Goal: Task Accomplishment & Management: Use online tool/utility

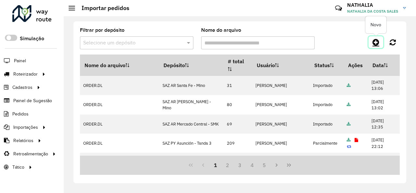
click at [377, 41] on icon at bounding box center [375, 42] width 7 height 8
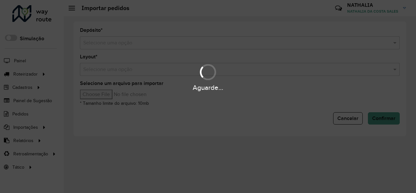
click at [276, 45] on input "text" at bounding box center [233, 43] width 300 height 8
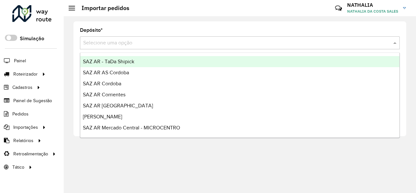
click at [276, 45] on input "text" at bounding box center [233, 43] width 300 height 8
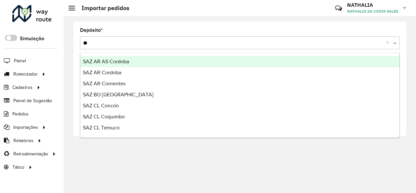
type input "***"
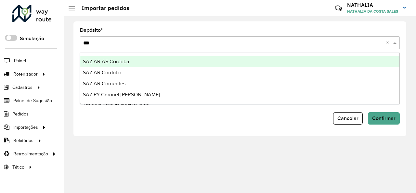
click at [254, 61] on div "SAZ AR AS Cordoba" at bounding box center [239, 61] width 319 height 11
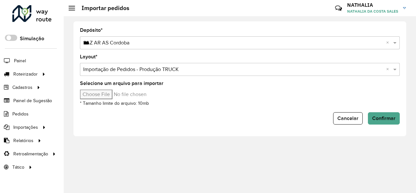
click at [95, 98] on input "Selecione um arquivo para importar" at bounding box center [135, 95] width 110 height 10
type input "**********"
click at [382, 122] on button "Confirmar" at bounding box center [384, 118] width 32 height 12
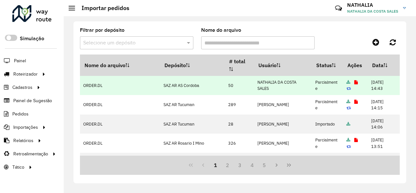
click at [354, 83] on icon at bounding box center [356, 83] width 4 height 4
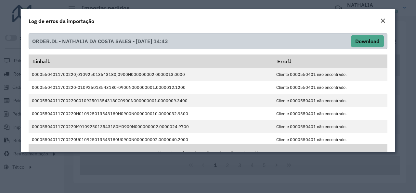
click at [385, 21] on em "Close" at bounding box center [382, 20] width 5 height 5
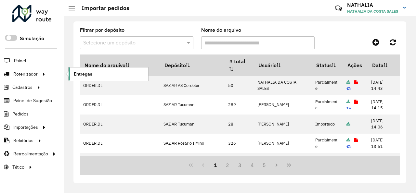
click at [105, 74] on link "Entregas" at bounding box center [109, 74] width 80 height 13
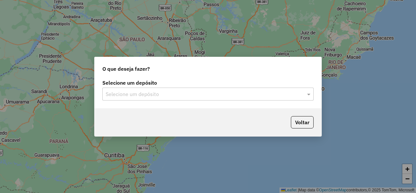
click at [182, 94] on input "text" at bounding box center [202, 95] width 192 height 8
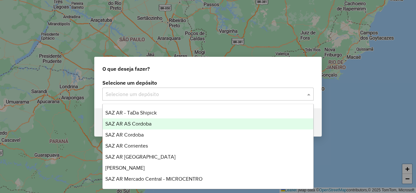
click at [159, 122] on div "SAZ AR AS Cordoba" at bounding box center [208, 124] width 211 height 11
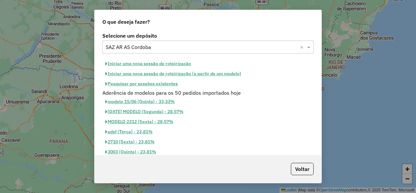
click at [133, 58] on div "Selecione um depósito Selecione um depósito × SAZ AR AS Cordoba × Iniciar uma n…" at bounding box center [208, 93] width 227 height 125
click at [133, 63] on button "Iniciar uma nova sessão de roteirização" at bounding box center [148, 64] width 92 height 10
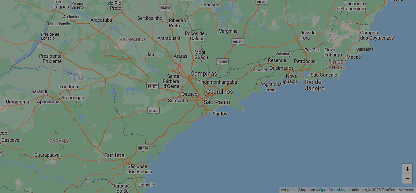
select select "*"
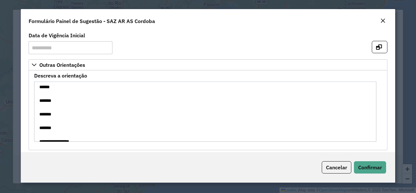
scroll to position [22, 0]
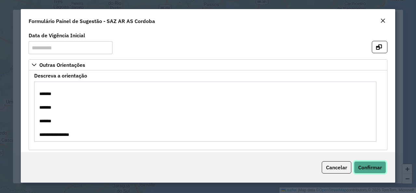
click at [372, 167] on span "Confirmar" at bounding box center [370, 167] width 24 height 6
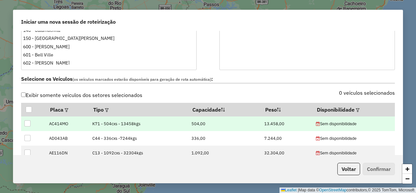
scroll to position [195, 0]
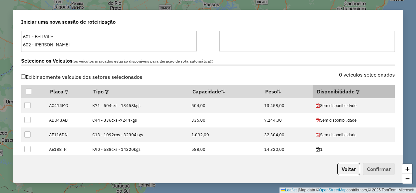
click at [354, 92] on div at bounding box center [356, 92] width 5 height 8
click at [356, 92] on em at bounding box center [358, 92] width 4 height 4
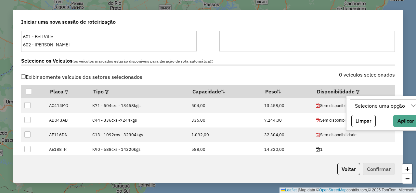
click at [360, 105] on div "Selecione uma opção" at bounding box center [379, 106] width 55 height 12
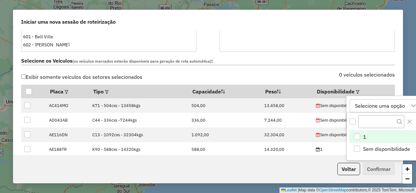
click at [356, 138] on div "1" at bounding box center [357, 137] width 6 height 6
click at [255, 58] on label "Selecione os Veículos (os veículos marcados estarão disponíveis para geração de…" at bounding box center [208, 61] width 374 height 9
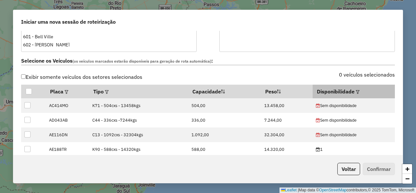
click at [351, 91] on th "Disponibilidade" at bounding box center [354, 92] width 82 height 14
click at [347, 91] on th "Disponibilidade" at bounding box center [354, 92] width 82 height 14
click at [356, 92] on em at bounding box center [358, 92] width 4 height 4
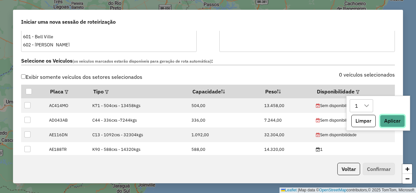
drag, startPoint x: 390, startPoint y: 122, endPoint x: 384, endPoint y: 118, distance: 7.3
click at [390, 121] on button "Aplicar" at bounding box center [392, 121] width 25 height 12
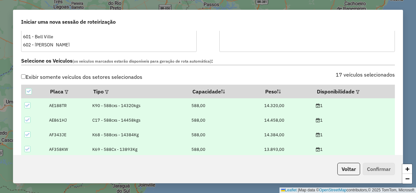
click at [295, 70] on div "Selecione os Veículos (os veículos marcados estarão disponíveis para geração de…" at bounding box center [207, 62] width 381 height 20
click at [291, 63] on label "Selecione os Veículos (os veículos marcados estarão disponíveis para geração de…" at bounding box center [208, 61] width 374 height 9
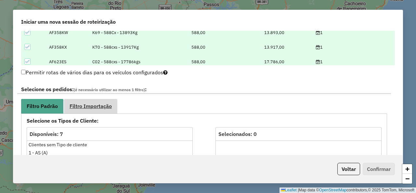
click at [107, 112] on link "Filtro Importação" at bounding box center [90, 106] width 53 height 15
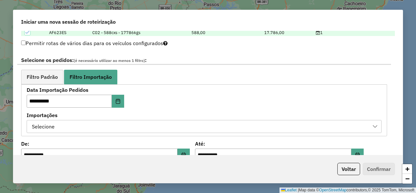
scroll to position [351, 0]
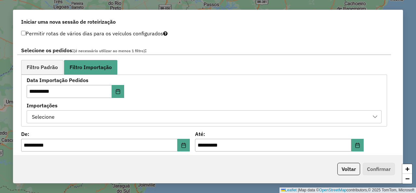
click at [154, 117] on div "Selecione" at bounding box center [199, 117] width 339 height 12
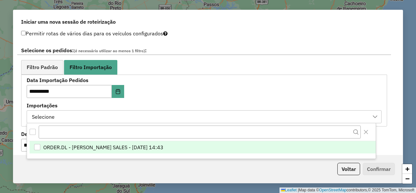
scroll to position [5, 34]
click at [163, 147] on span "ORDER.DL - NATHALIA DA COSTA SALES - [DATE] 14:43" at bounding box center [103, 148] width 120 height 8
click at [199, 92] on div "**********" at bounding box center [204, 100] width 355 height 45
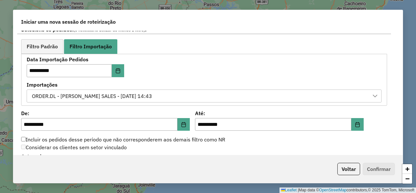
scroll to position [390, 0]
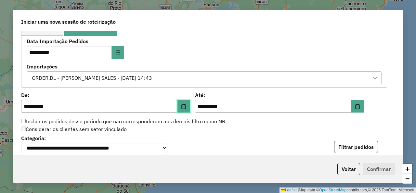
click at [185, 108] on button "Choose Date" at bounding box center [183, 106] width 12 height 13
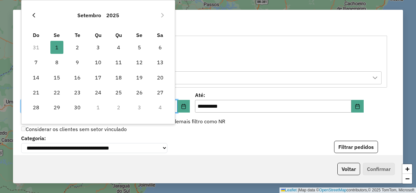
click at [33, 17] on icon "Previous Month" at bounding box center [33, 15] width 5 height 5
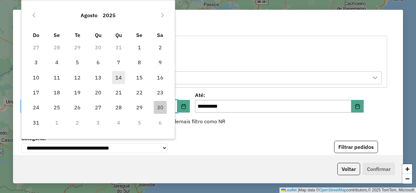
click at [122, 80] on span "14" at bounding box center [118, 77] width 13 height 13
type input "**********"
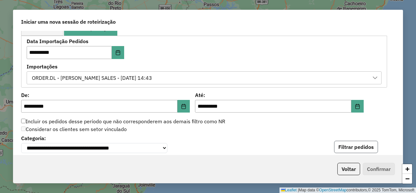
click at [338, 150] on button "Filtrar pedidos" at bounding box center [356, 147] width 44 height 12
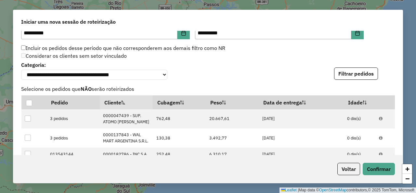
scroll to position [468, 0]
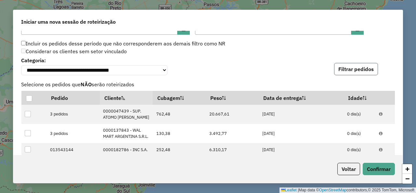
click at [345, 72] on button "Filtrar pedidos" at bounding box center [356, 69] width 44 height 12
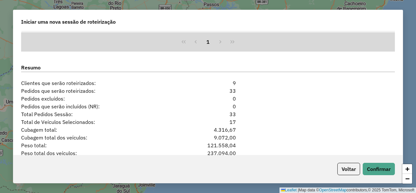
scroll to position [663, 0]
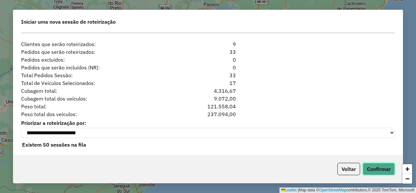
click at [371, 171] on button "Confirmar" at bounding box center [379, 169] width 32 height 12
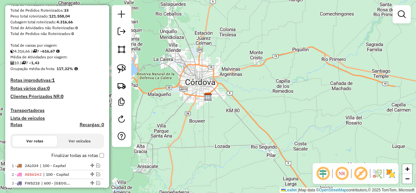
scroll to position [166, 0]
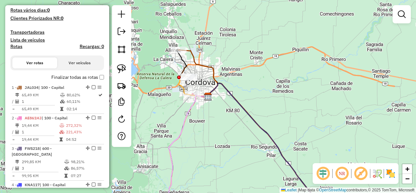
click at [17, 49] on h4 "Rotas" at bounding box center [16, 47] width 12 height 6
select select "*"
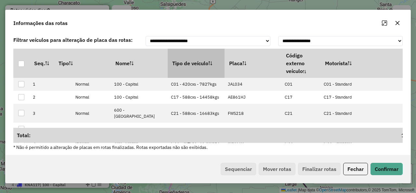
click at [183, 61] on th "Tipo de veículo" at bounding box center [196, 63] width 57 height 29
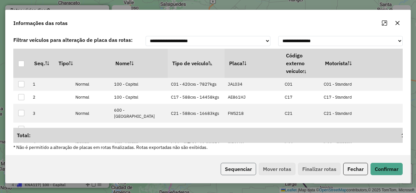
click at [231, 164] on button "Sequenciar" at bounding box center [238, 169] width 35 height 12
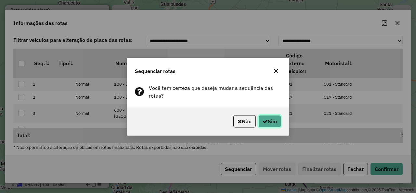
click at [268, 127] on button "Sim" at bounding box center [269, 121] width 23 height 12
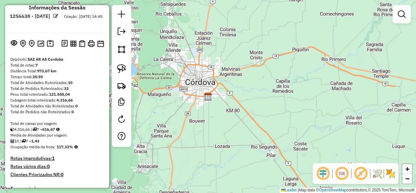
scroll to position [0, 0]
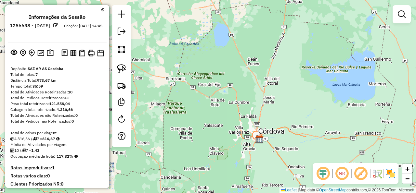
click at [393, 173] on img at bounding box center [390, 174] width 10 height 10
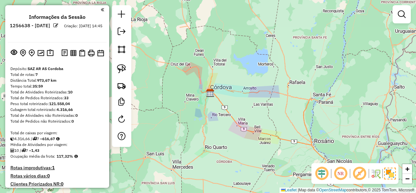
drag, startPoint x: 202, startPoint y: 152, endPoint x: 168, endPoint y: 83, distance: 76.6
click at [168, 84] on div "Janela de atendimento Grade de atendimento Capacidade Transportadoras Veículos …" at bounding box center [208, 96] width 416 height 193
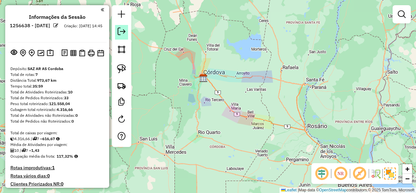
click at [124, 34] on em at bounding box center [122, 32] width 8 height 8
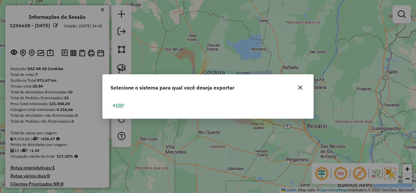
click at [299, 92] on button "button" at bounding box center [300, 88] width 10 height 10
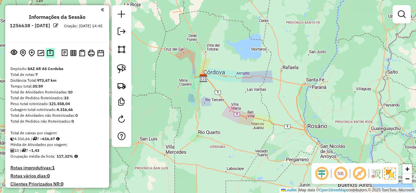
click at [48, 53] on img at bounding box center [50, 52] width 7 height 7
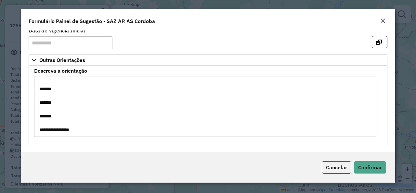
scroll to position [6, 0]
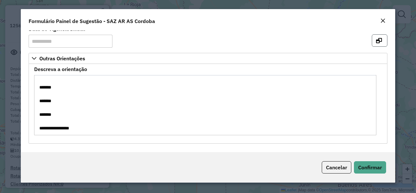
click at [372, 44] on button "button" at bounding box center [380, 40] width 16 height 12
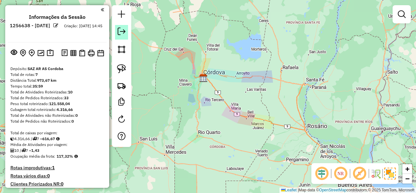
click at [126, 29] on link at bounding box center [121, 32] width 13 height 15
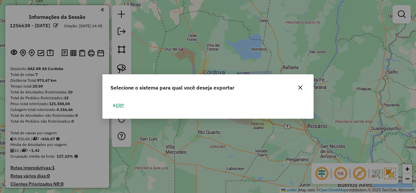
click at [122, 108] on button "ERP" at bounding box center [118, 106] width 17 height 10
select select "*********"
select select "**"
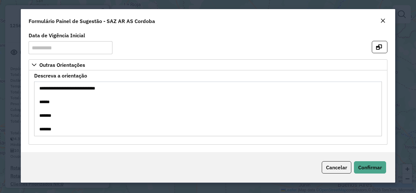
click at [381, 18] on div "Close" at bounding box center [382, 21] width 5 height 8
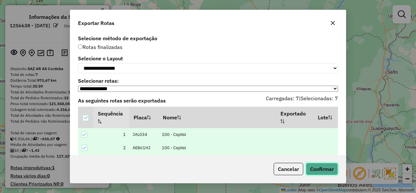
click at [317, 173] on button "Confirmar" at bounding box center [322, 169] width 32 height 12
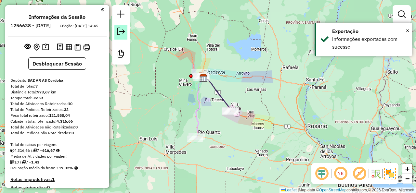
click at [121, 32] on em at bounding box center [121, 32] width 8 height 8
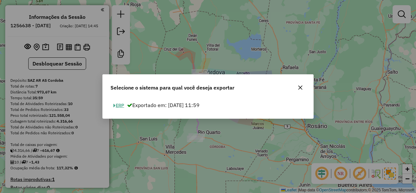
click at [121, 105] on button "ERP" at bounding box center [118, 106] width 17 height 10
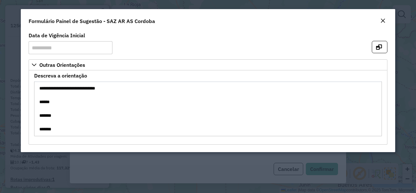
click at [382, 19] on em "Close" at bounding box center [382, 20] width 5 height 5
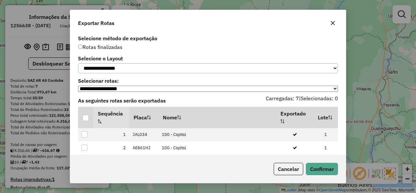
click at [78, 63] on select "**********" at bounding box center [208, 68] width 260 height 10
select select "*********"
click option "*********" at bounding box center [0, 0] width 0 height 0
click at [86, 121] on div at bounding box center [86, 118] width 6 height 6
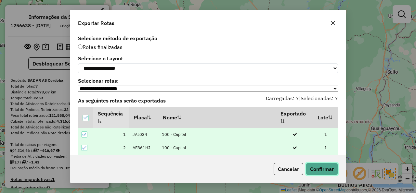
click at [335, 170] on button "Confirmar" at bounding box center [322, 169] width 32 height 12
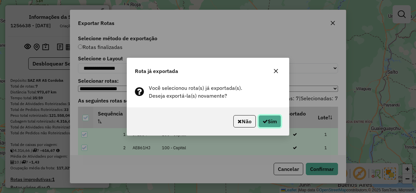
click at [267, 120] on button "Sim" at bounding box center [269, 121] width 23 height 12
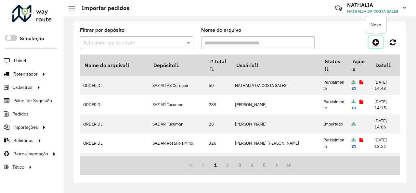
click at [373, 41] on icon at bounding box center [375, 42] width 7 height 8
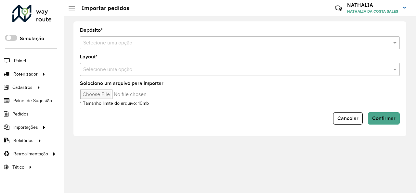
click at [316, 42] on input "text" at bounding box center [233, 43] width 300 height 8
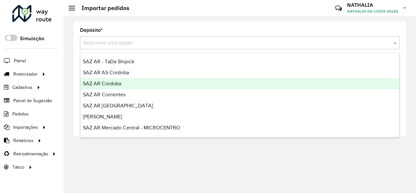
click at [220, 83] on div "SAZ AR Cordoba" at bounding box center [239, 83] width 319 height 11
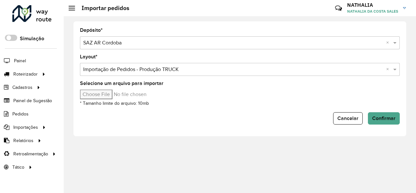
click at [100, 90] on input "Selecione um arquivo para importar" at bounding box center [135, 95] width 110 height 10
type input "**********"
click at [390, 119] on span "Confirmar" at bounding box center [383, 119] width 23 height 6
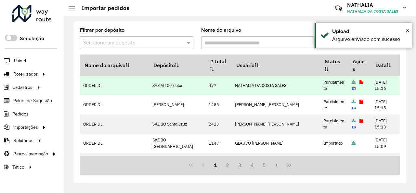
click at [359, 84] on link at bounding box center [361, 83] width 4 height 6
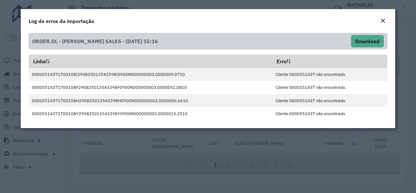
click at [382, 21] on em "Close" at bounding box center [382, 20] width 5 height 5
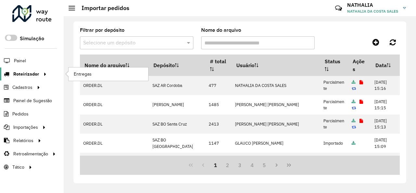
click at [39, 71] on div at bounding box center [44, 74] width 10 height 7
click at [79, 73] on span "Entregas" at bounding box center [83, 74] width 19 height 7
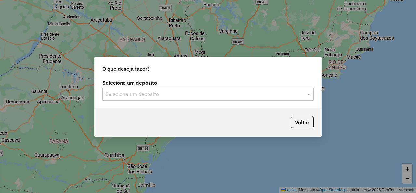
click at [158, 98] on div "Selecione um depósito" at bounding box center [207, 94] width 211 height 13
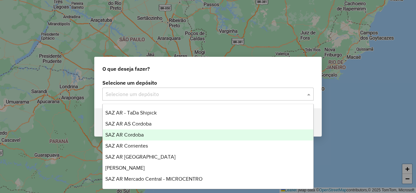
click at [140, 132] on div "SAZ AR Cordoba" at bounding box center [208, 135] width 211 height 11
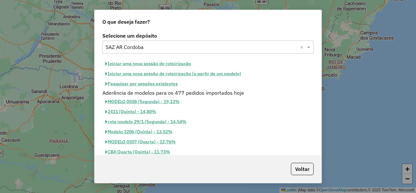
click at [172, 67] on button "Iniciar uma nova sessão de roteirização" at bounding box center [148, 64] width 92 height 10
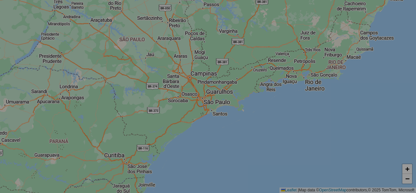
select select "*"
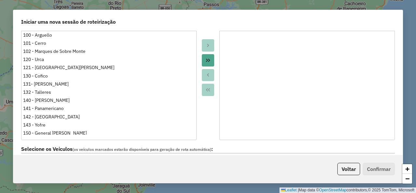
scroll to position [156, 0]
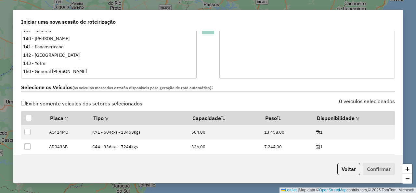
click at [347, 110] on div "0 veículos selecionados" at bounding box center [303, 105] width 191 height 12
click at [356, 118] on em at bounding box center [358, 119] width 4 height 4
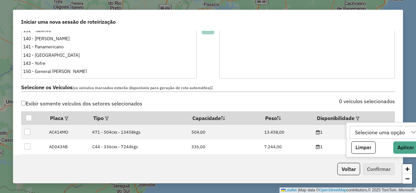
click at [363, 138] on div "Selecione uma opção" at bounding box center [379, 132] width 55 height 12
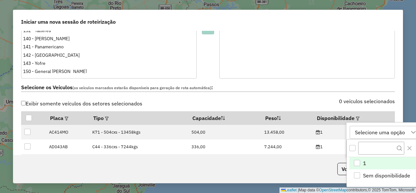
scroll to position [5, 34]
click at [363, 163] on li "1" at bounding box center [384, 164] width 70 height 12
click at [295, 86] on label "Selecione os Veículos (os veículos marcados estarão disponíveis para geração de…" at bounding box center [208, 87] width 374 height 9
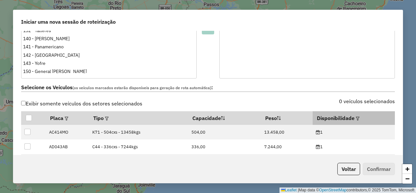
click at [356, 118] on em at bounding box center [358, 119] width 4 height 4
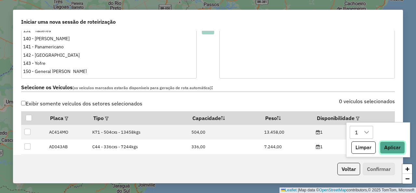
click at [384, 147] on button "Aplicar" at bounding box center [392, 148] width 25 height 12
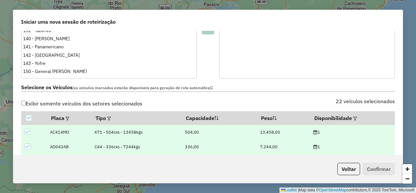
click at [317, 86] on label "Selecione os Veículos (os veículos marcados estarão disponíveis para geração de…" at bounding box center [208, 87] width 374 height 9
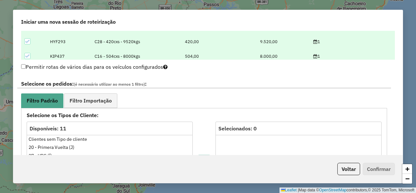
scroll to position [312, 0]
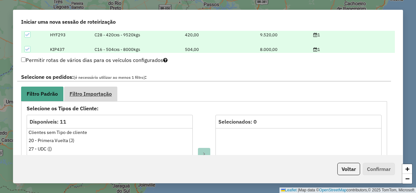
click at [101, 91] on link "Filtro Importação" at bounding box center [90, 94] width 53 height 15
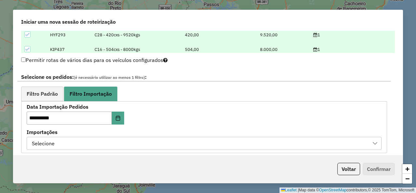
click at [125, 142] on div "Selecione" at bounding box center [199, 143] width 339 height 12
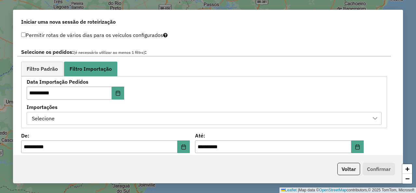
scroll to position [390, 0]
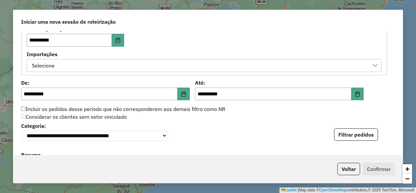
click at [196, 62] on div "Selecione" at bounding box center [199, 65] width 339 height 12
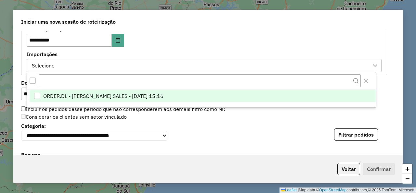
click at [156, 94] on span "ORDER.DL - [PERSON_NAME] SALES - [DATE] 15:16" at bounding box center [103, 96] width 120 height 8
click at [274, 45] on div "**********" at bounding box center [204, 49] width 355 height 45
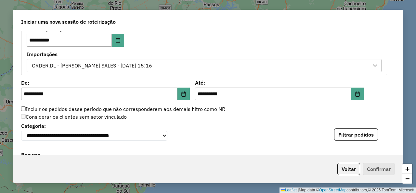
click at [339, 128] on div "**********" at bounding box center [208, 131] width 374 height 20
click at [348, 138] on button "Filtrar pedidos" at bounding box center [356, 135] width 44 height 12
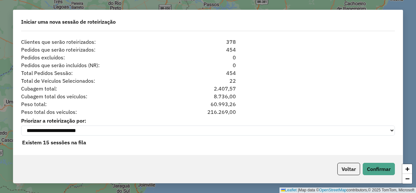
scroll to position [657, 0]
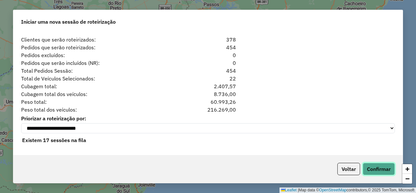
click at [374, 170] on button "Confirmar" at bounding box center [379, 169] width 32 height 12
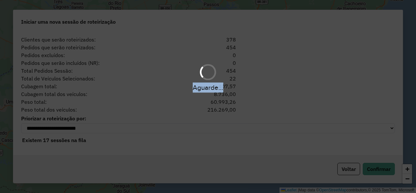
click at [375, 172] on hb-app "Aguarde... Pop-up bloqueado! Seu navegador bloqueou automáticamente a abertura …" at bounding box center [208, 96] width 416 height 193
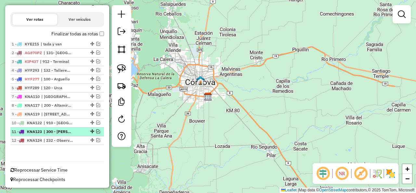
scroll to position [210, 0]
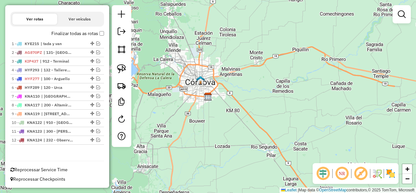
click at [60, 164] on div "Reprocessar Service Time" at bounding box center [57, 167] width 99 height 12
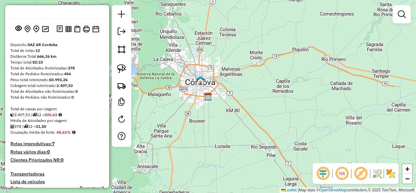
scroll to position [0, 0]
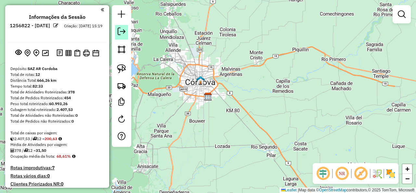
click at [122, 35] on em at bounding box center [122, 32] width 8 height 8
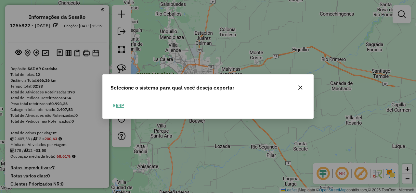
click at [121, 107] on button "ERP" at bounding box center [118, 106] width 17 height 10
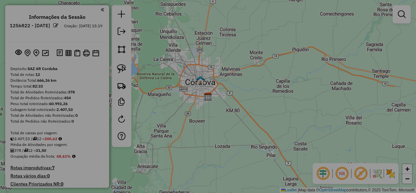
select select "*********"
select select "**"
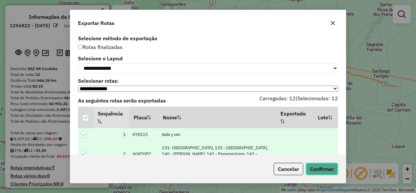
click at [325, 171] on button "Confirmar" at bounding box center [322, 169] width 32 height 12
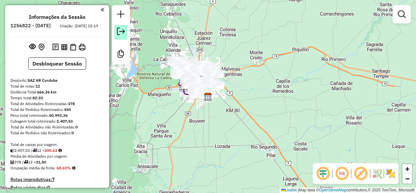
click at [118, 30] on em at bounding box center [121, 32] width 8 height 8
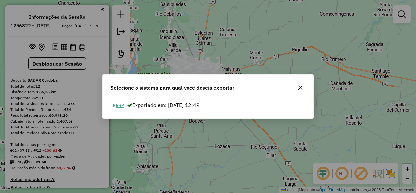
click at [121, 106] on button "ERP" at bounding box center [118, 106] width 17 height 10
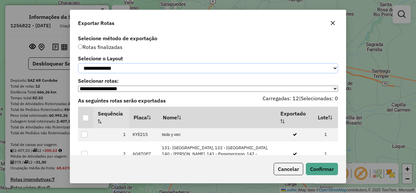
click at [78, 63] on select "**********" at bounding box center [208, 68] width 260 height 10
select select "*********"
click option "*********" at bounding box center [0, 0] width 0 height 0
click at [85, 120] on div at bounding box center [86, 118] width 6 height 6
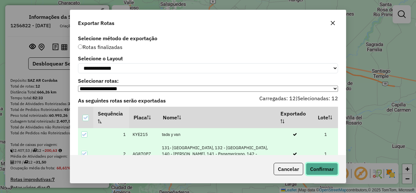
click at [321, 170] on button "Confirmar" at bounding box center [322, 169] width 32 height 12
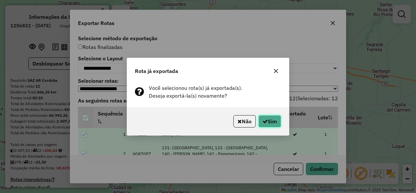
click at [265, 122] on icon "button" at bounding box center [264, 121] width 5 height 5
